Goal: Information Seeking & Learning: Learn about a topic

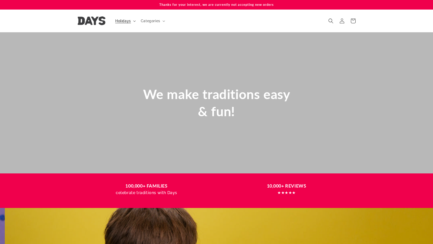
click at [127, 22] on span "Holidays" at bounding box center [123, 21] width 16 height 5
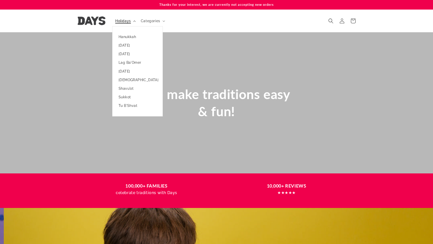
scroll to position [0, 433]
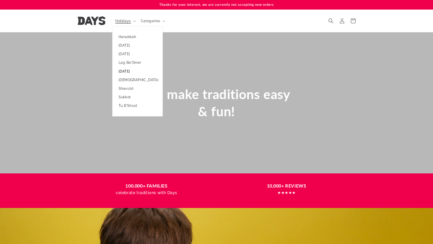
click at [137, 72] on link "[DATE]" at bounding box center [137, 71] width 50 height 9
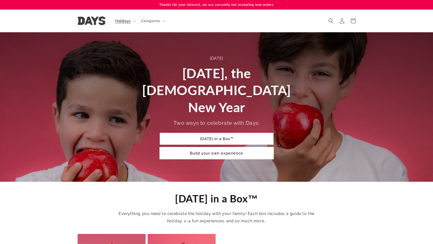
click at [219, 147] on link "Build your own experience" at bounding box center [217, 153] width 114 height 12
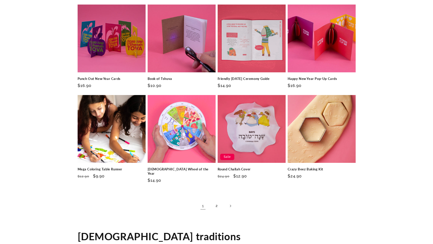
scroll to position [707, 0]
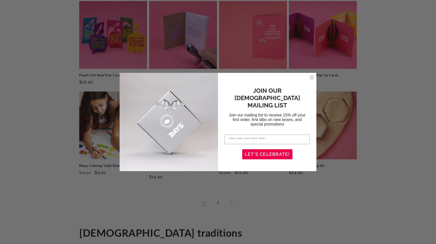
click at [312, 77] on icon "Close dialog" at bounding box center [312, 78] width 2 height 2
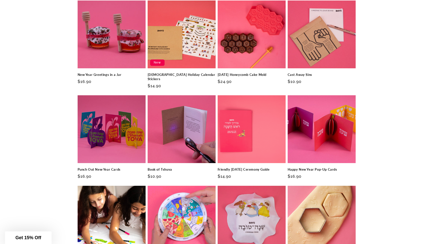
scroll to position [617, 0]
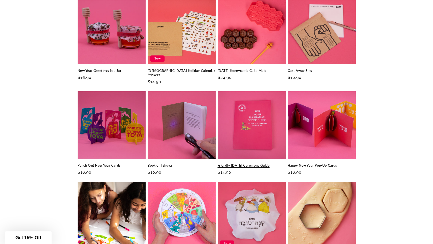
click at [267, 164] on link "Friendly [DATE] Ceremony Guide" at bounding box center [251, 166] width 68 height 4
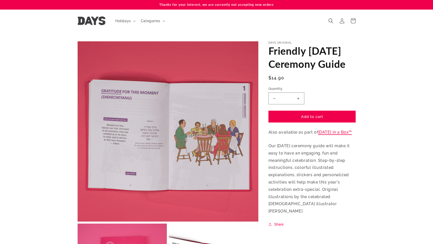
click at [348, 135] on link "[DATE] in a Box™" at bounding box center [335, 132] width 34 height 5
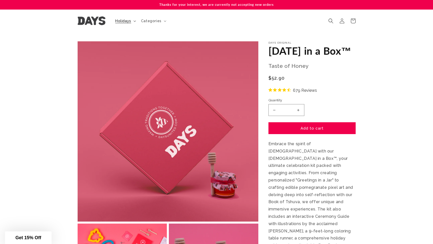
click at [115, 22] on span "Holidays" at bounding box center [123, 21] width 16 height 5
click at [147, 20] on span "Categories" at bounding box center [151, 21] width 20 height 5
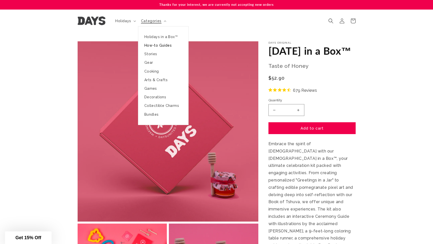
click at [156, 45] on link "How-to Guides" at bounding box center [163, 45] width 50 height 9
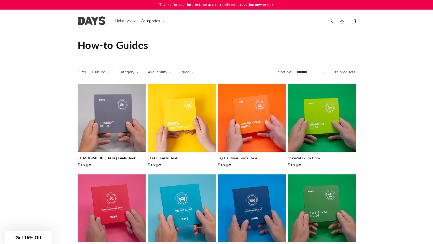
click at [400, 71] on div "Filter: Culture 0 selected Reset Culture Jewish (12) Jewish (12 products)" at bounding box center [216, 210] width 433 height 287
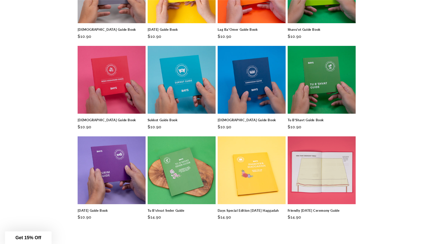
scroll to position [131, 0]
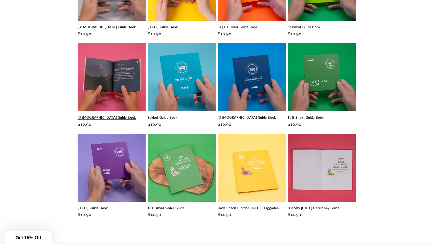
click at [107, 116] on link "[DEMOGRAPHIC_DATA] Guide Book" at bounding box center [112, 118] width 68 height 4
